Goal: Task Accomplishment & Management: Manage account settings

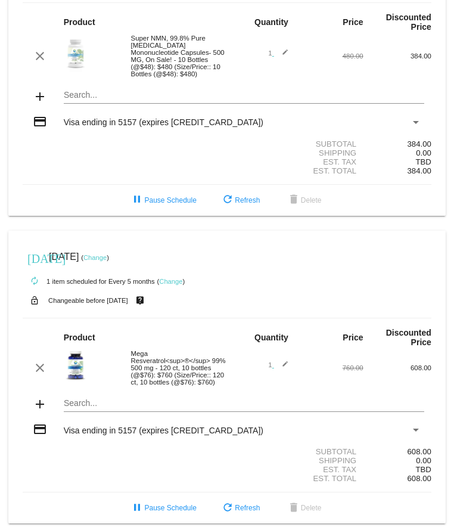
scroll to position [103, 0]
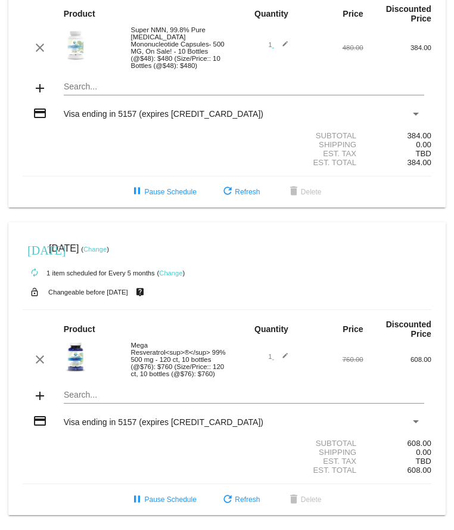
click at [106, 246] on link "Change" at bounding box center [94, 249] width 23 height 7
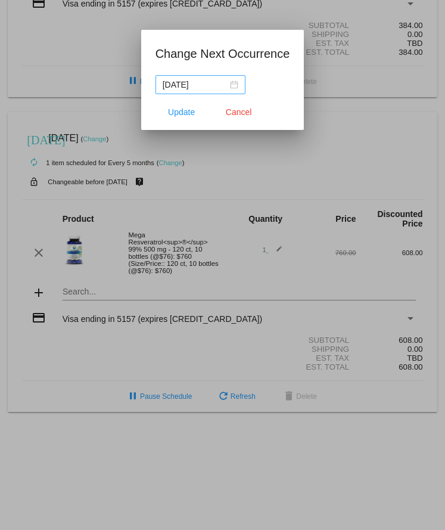
click at [236, 82] on div "2026-02-09" at bounding box center [201, 84] width 76 height 13
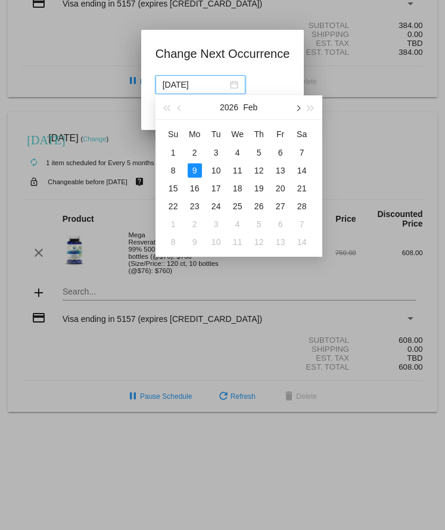
click at [298, 106] on span "button" at bounding box center [298, 109] width 6 height 6
click at [216, 170] on div "10" at bounding box center [216, 170] width 14 height 14
type input "2026-03-10"
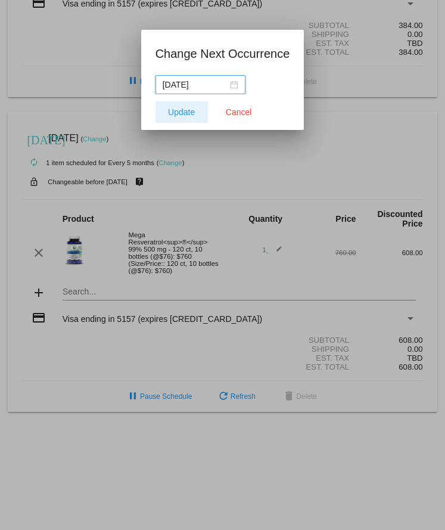
click at [179, 117] on button "Update" at bounding box center [182, 111] width 52 height 21
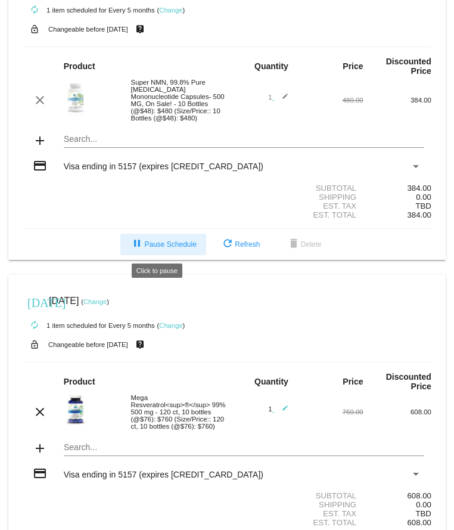
scroll to position [0, 0]
